Goal: Transaction & Acquisition: Purchase product/service

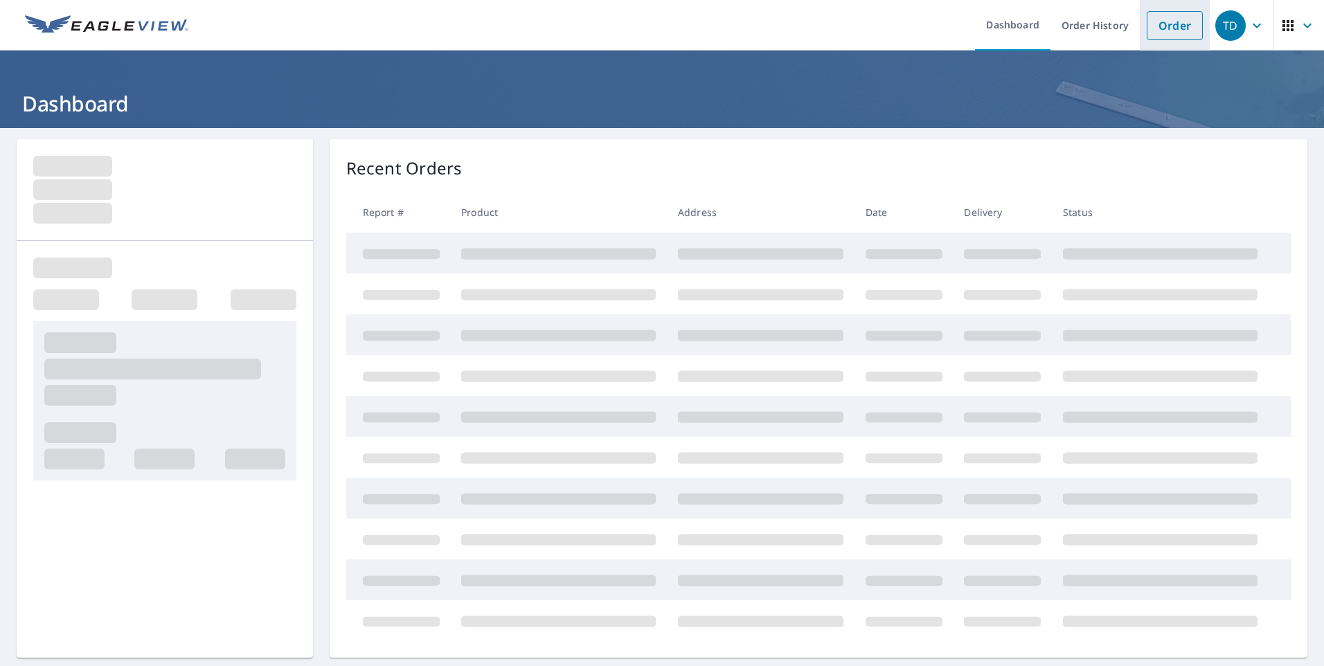
click at [1162, 31] on link "Order" at bounding box center [1174, 25] width 56 height 29
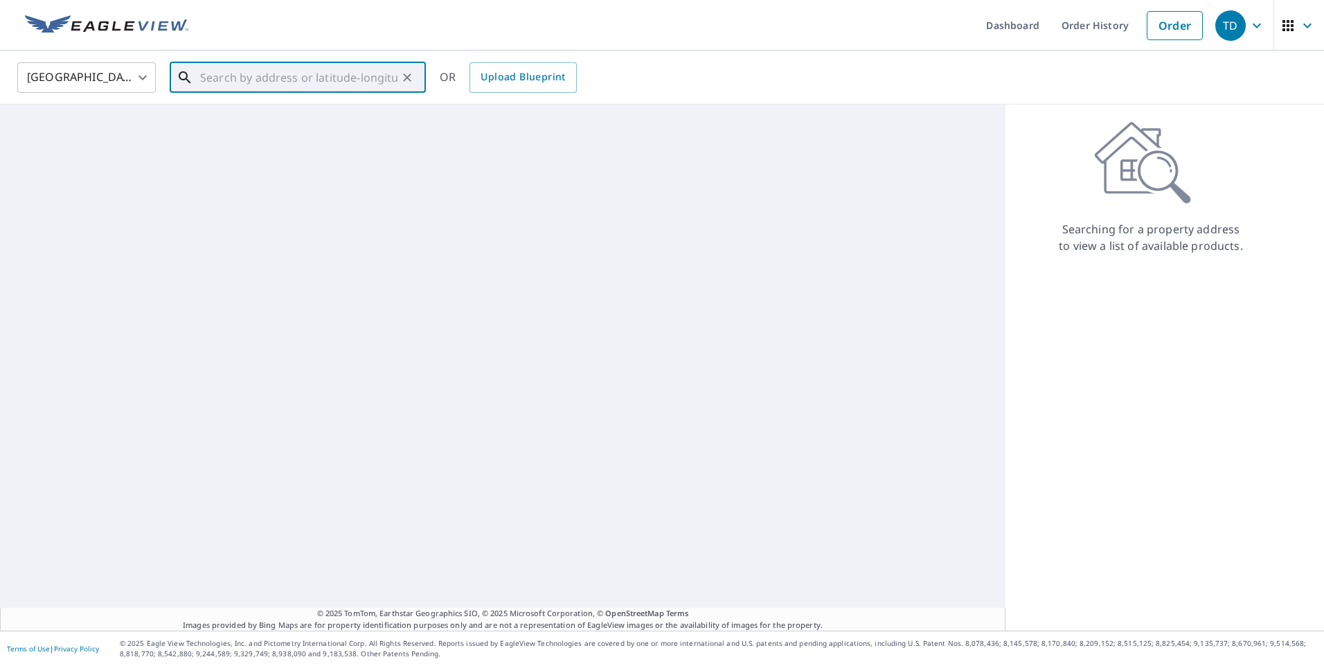
click at [219, 86] on input "text" at bounding box center [298, 77] width 197 height 39
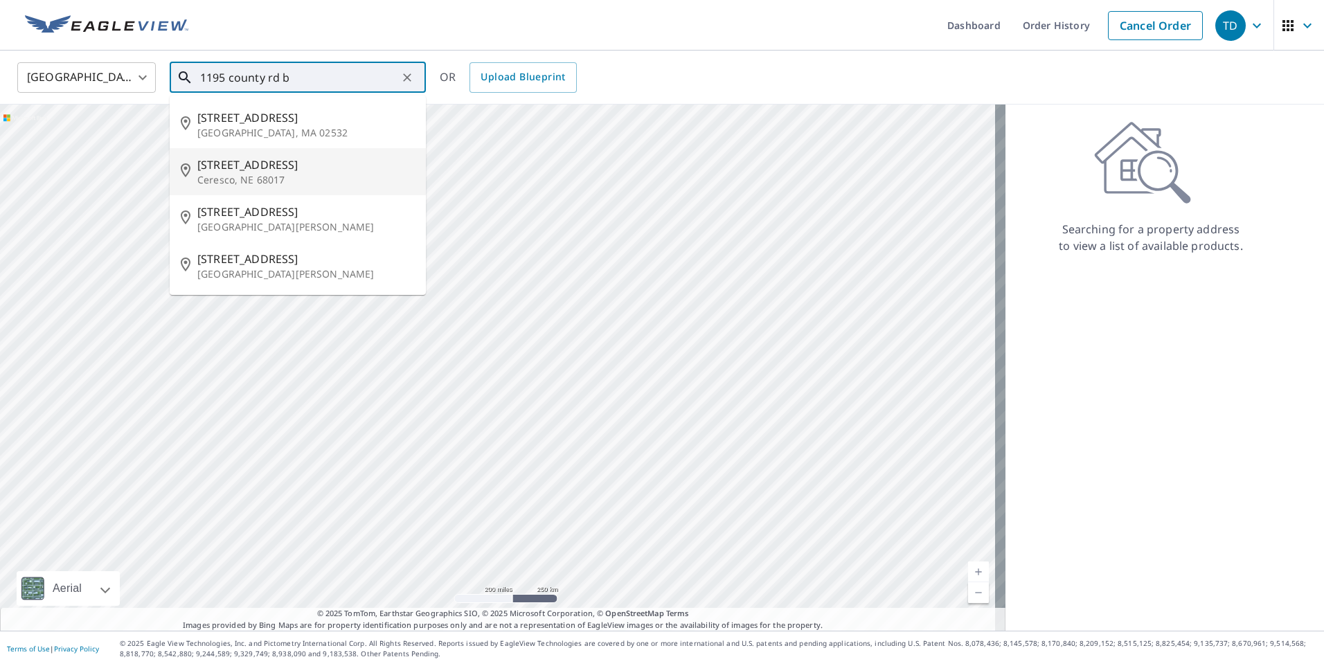
click at [228, 174] on p "Ceresco, NE 68017" at bounding box center [305, 180] width 217 height 14
type input "[STREET_ADDRESS]"
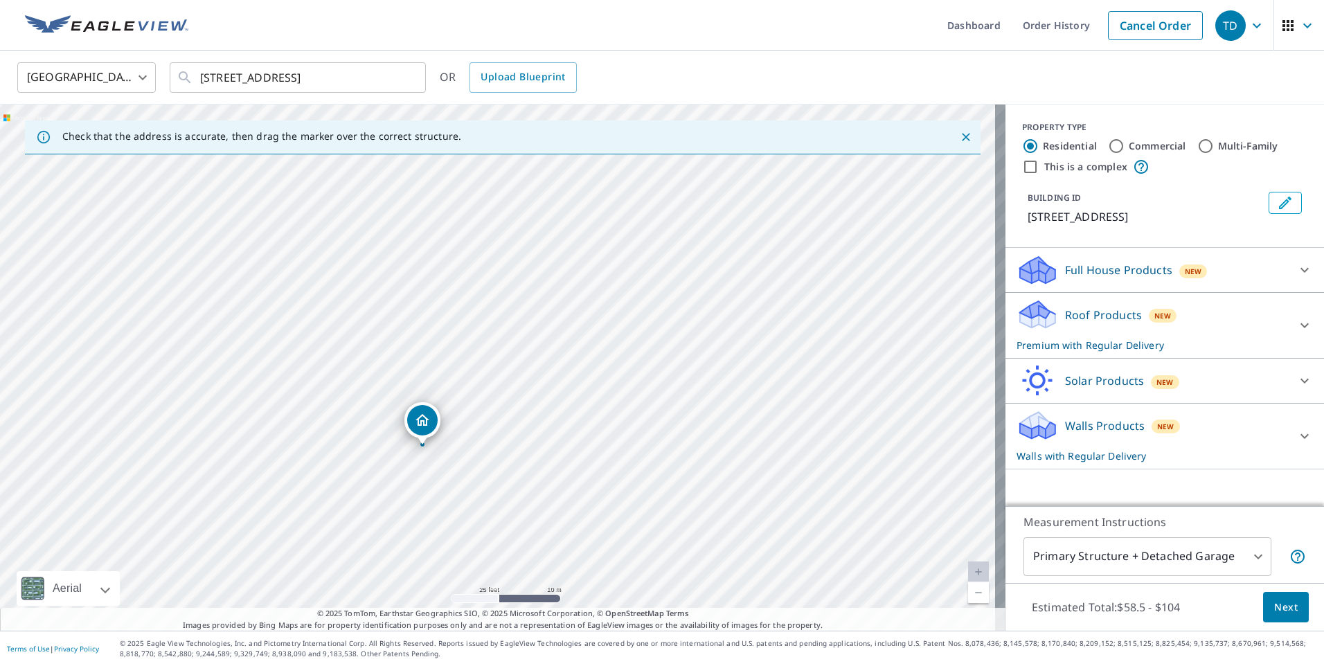
drag, startPoint x: 485, startPoint y: 355, endPoint x: 519, endPoint y: 579, distance: 226.8
click at [519, 579] on div "[STREET_ADDRESS]" at bounding box center [502, 368] width 1005 height 526
drag, startPoint x: 552, startPoint y: 365, endPoint x: 525, endPoint y: 438, distance: 77.3
click at [532, 478] on div "[STREET_ADDRESS]" at bounding box center [502, 368] width 1005 height 526
click at [526, 351] on div "[STREET_ADDRESS]" at bounding box center [502, 368] width 1005 height 526
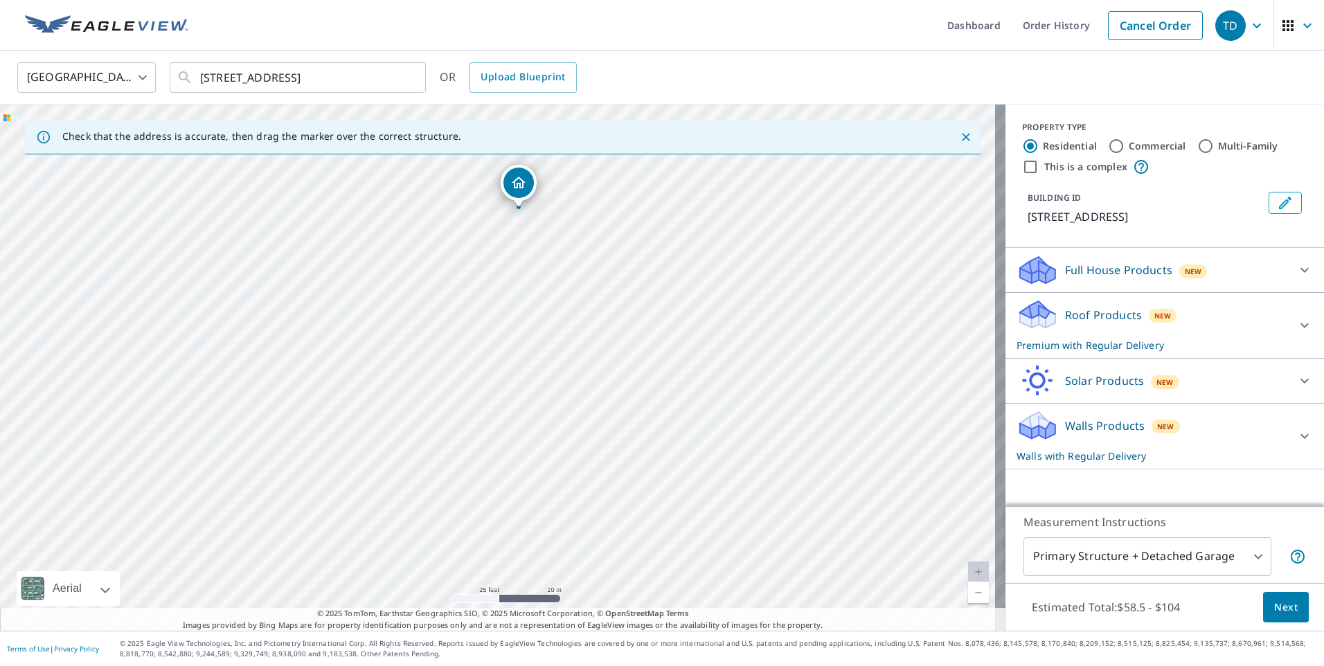
drag, startPoint x: 497, startPoint y: 326, endPoint x: 509, endPoint y: 183, distance: 143.8
drag, startPoint x: 554, startPoint y: 318, endPoint x: 493, endPoint y: 478, distance: 171.1
click at [501, 462] on div "[STREET_ADDRESS]" at bounding box center [502, 368] width 1005 height 526
drag, startPoint x: 438, startPoint y: 500, endPoint x: 522, endPoint y: 252, distance: 261.6
click at [1247, 440] on div "Walls Products New Walls with Regular Delivery" at bounding box center [1151, 436] width 271 height 54
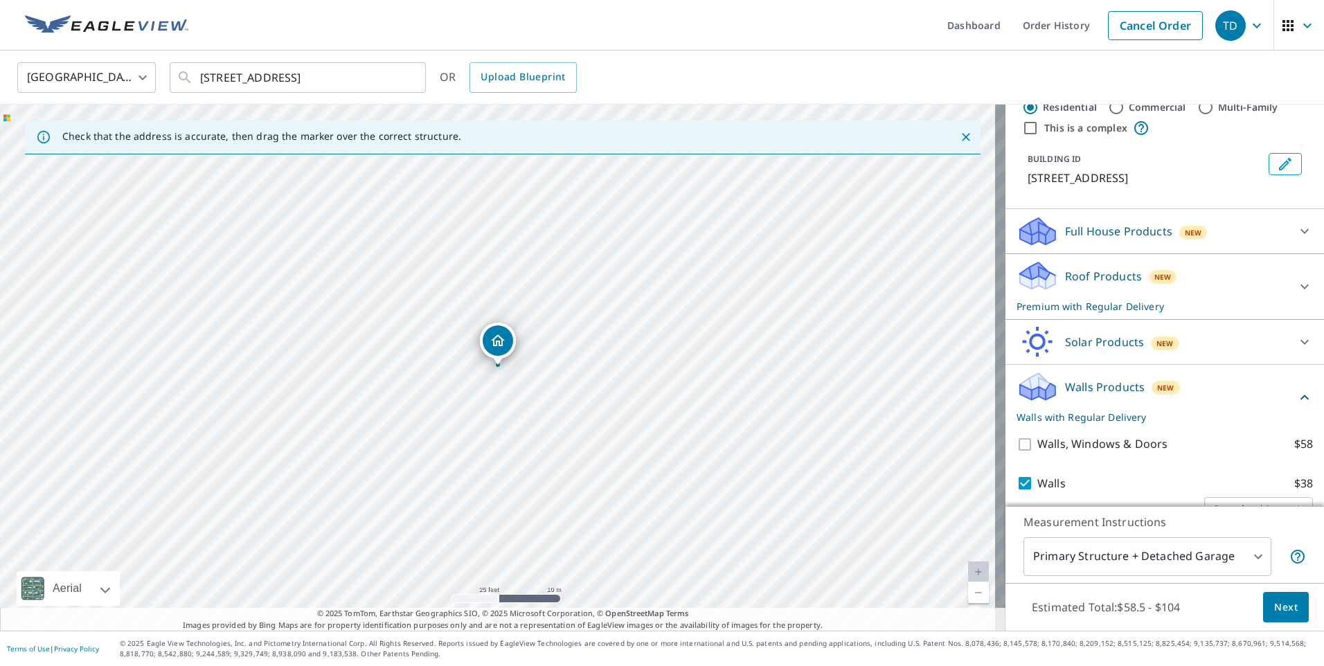
scroll to position [69, 0]
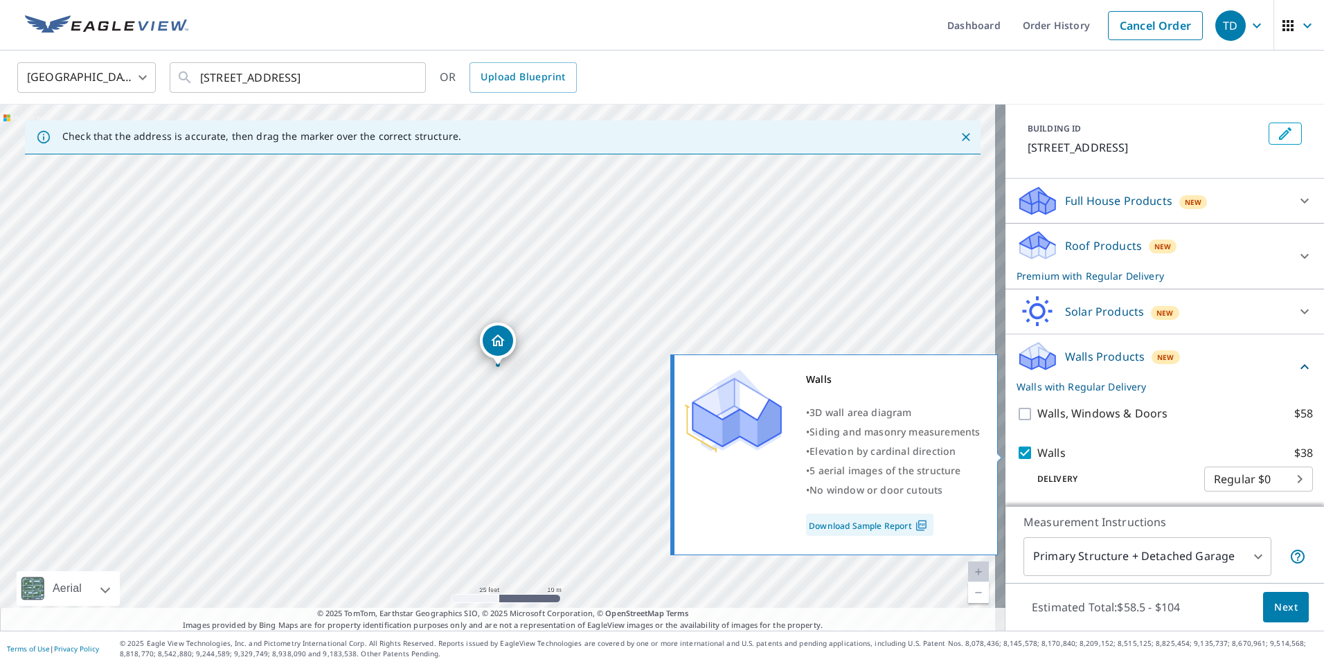
click at [1016, 453] on input "Walls $38" at bounding box center [1026, 452] width 21 height 17
checkbox input "false"
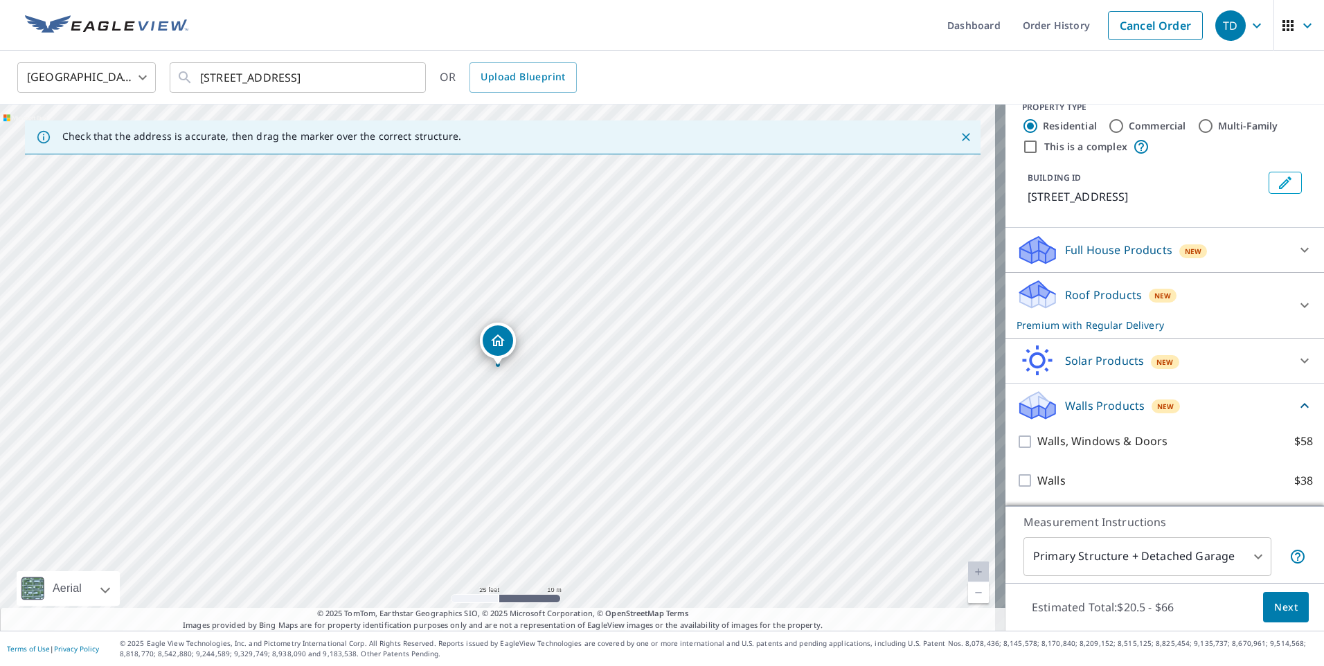
scroll to position [20, 0]
click at [1274, 610] on span "Next" at bounding box center [1286, 607] width 24 height 17
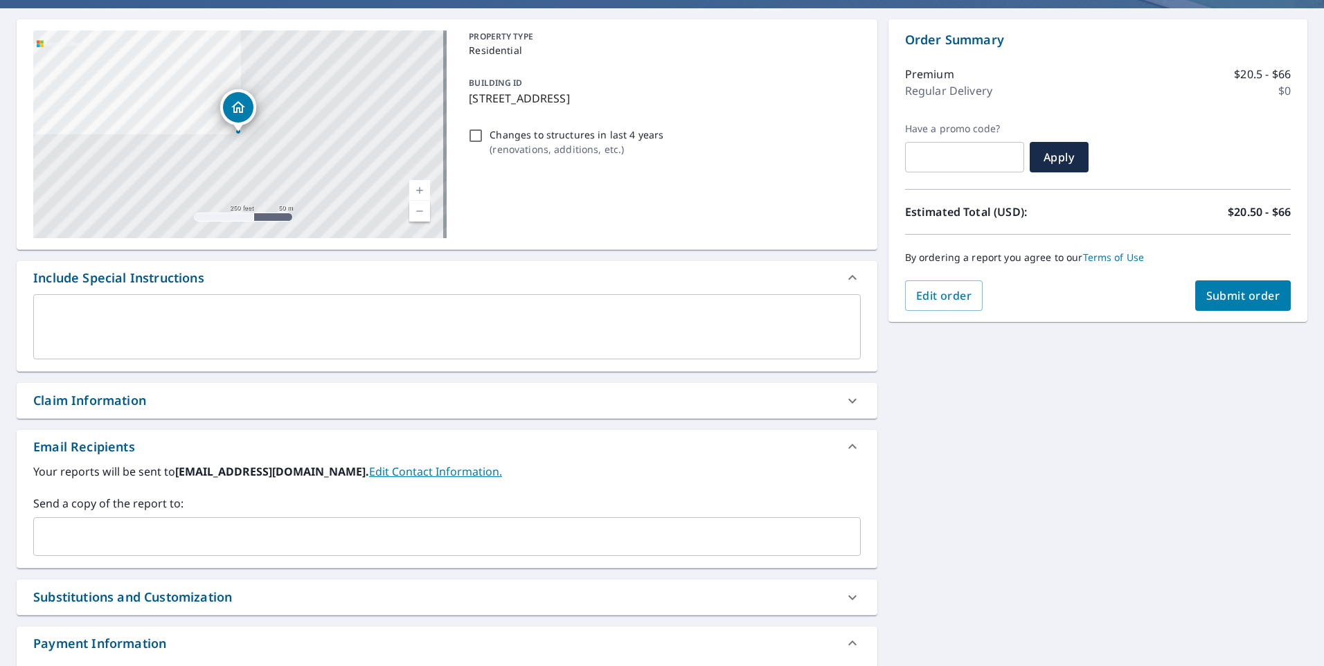
scroll to position [138, 0]
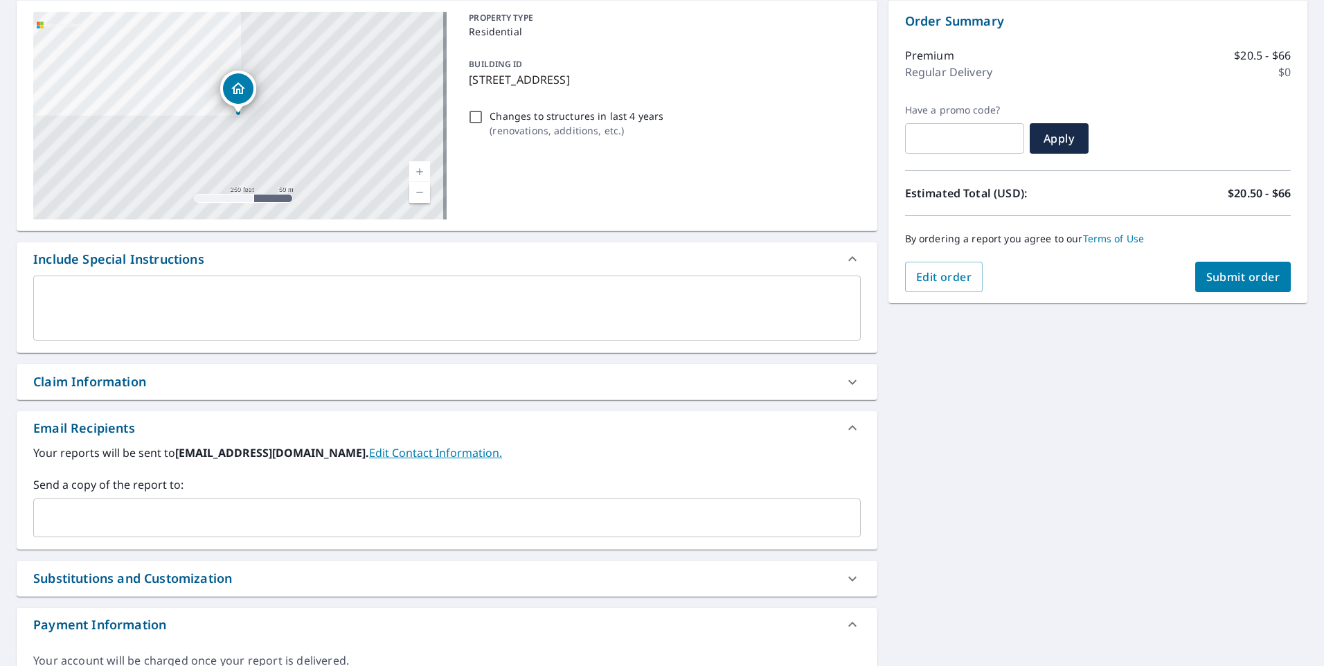
click at [61, 510] on input "text" at bounding box center [436, 518] width 794 height 26
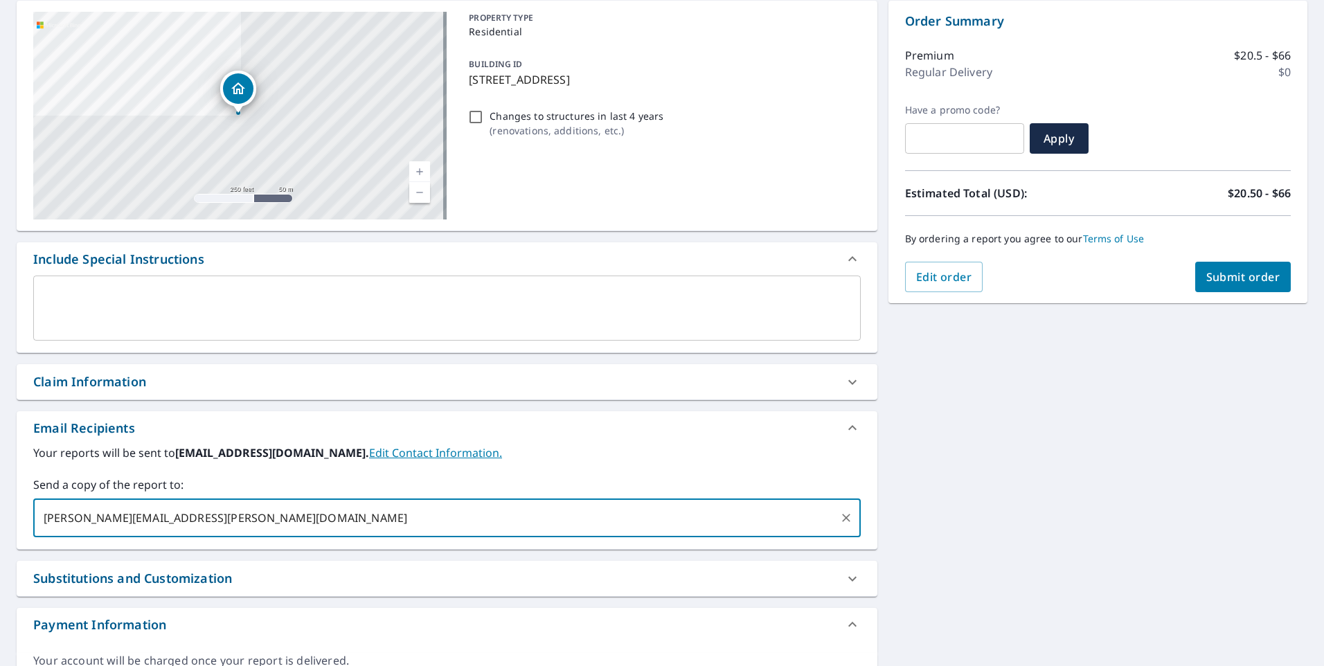
type input "[PERSON_NAME][EMAIL_ADDRESS][PERSON_NAME][DOMAIN_NAME]"
click at [1210, 283] on span "Submit order" at bounding box center [1243, 276] width 74 height 15
checkbox input "true"
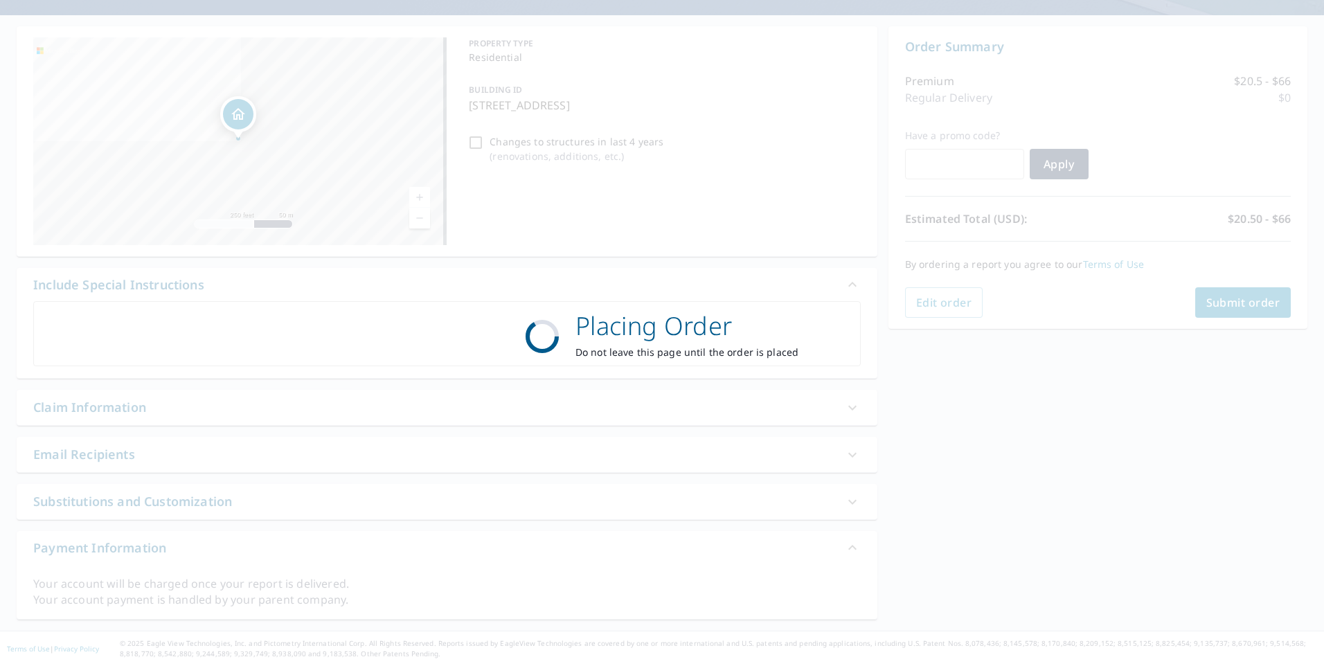
scroll to position [113, 0]
